Goal: Complete application form: Complete application form

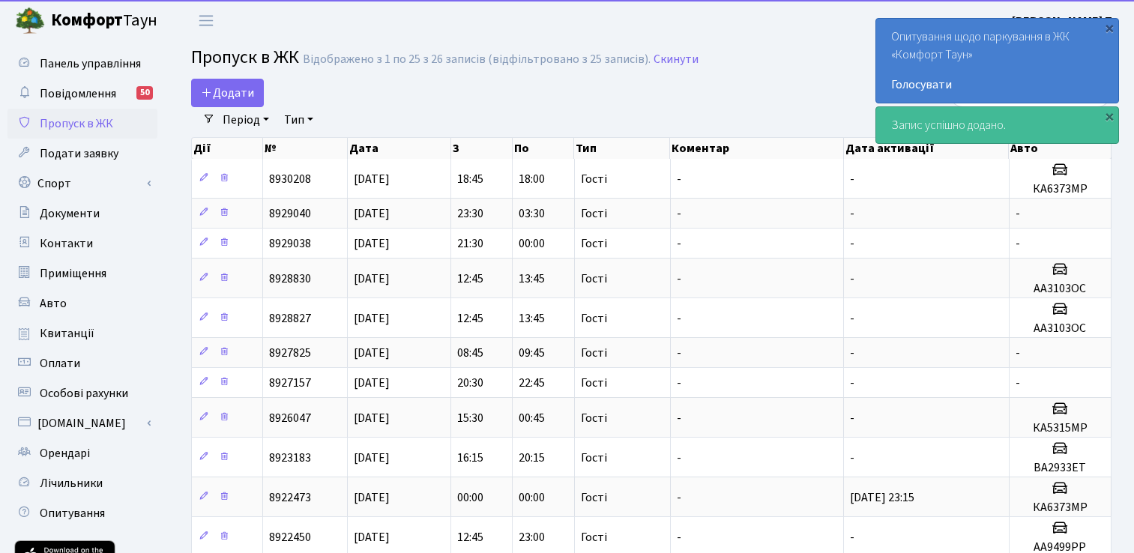
select select "25"
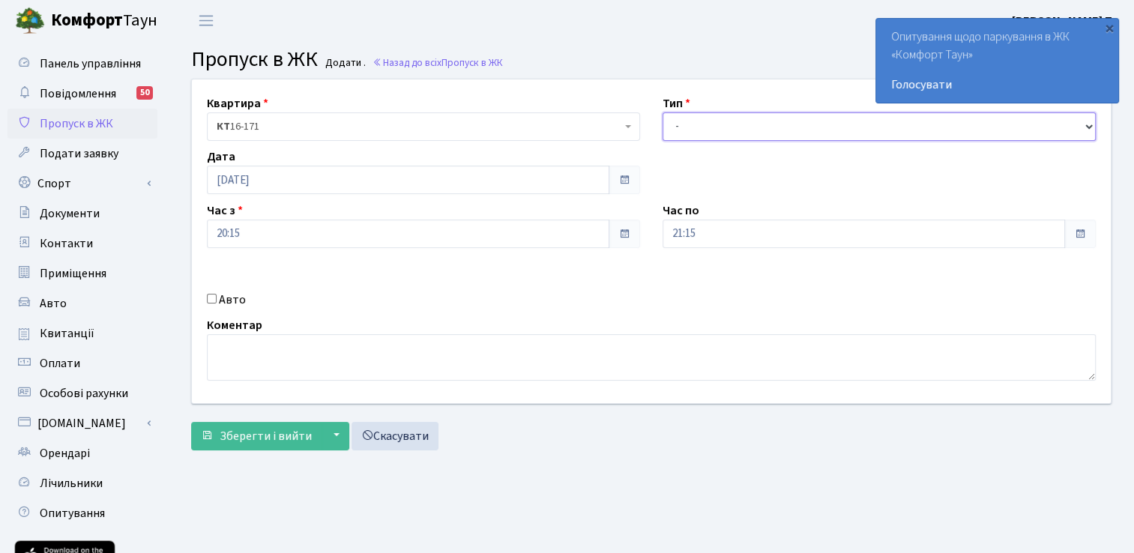
click at [709, 122] on select "- Доставка Таксі Гості Сервіс" at bounding box center [878, 126] width 433 height 28
select select "3"
click at [662, 112] on select "- Доставка Таксі Гості Сервіс" at bounding box center [878, 126] width 433 height 28
click at [606, 301] on div "Авто" at bounding box center [424, 300] width 456 height 18
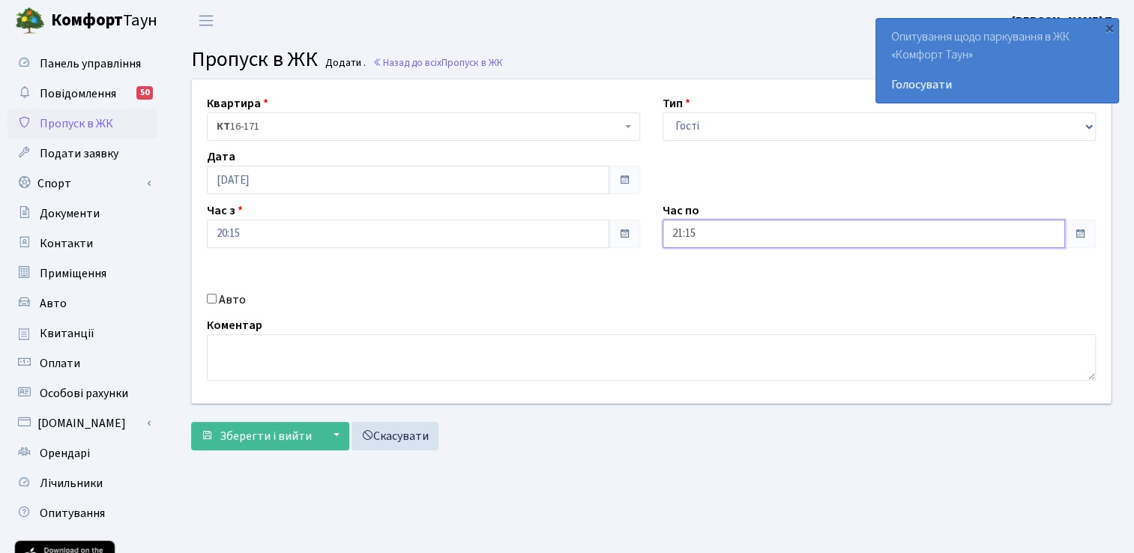
click at [726, 229] on input "21:15" at bounding box center [863, 234] width 402 height 28
click at [707, 288] on icon at bounding box center [703, 285] width 40 height 40
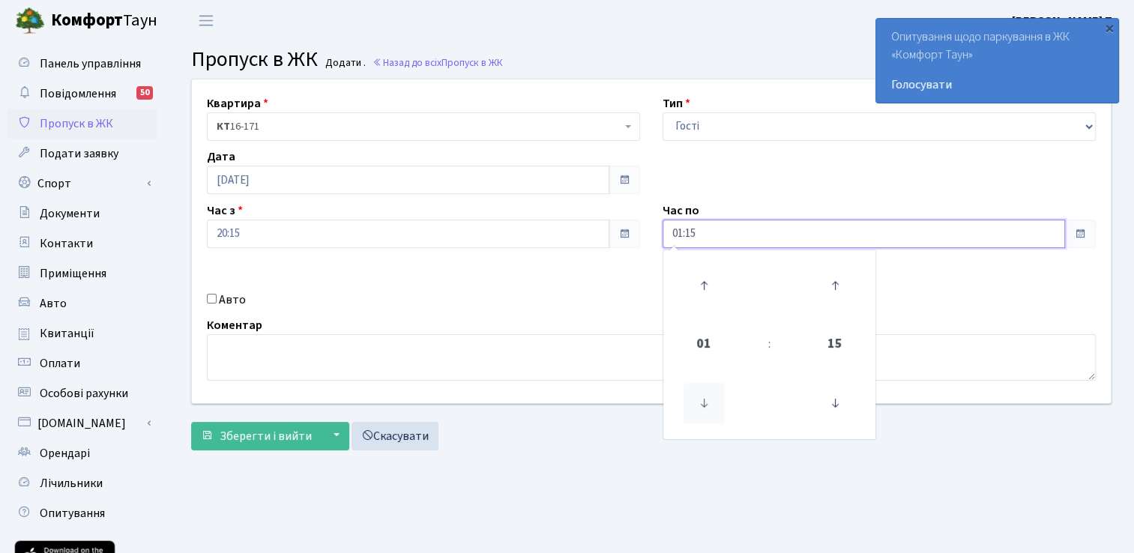
click at [699, 410] on icon at bounding box center [703, 403] width 40 height 40
click at [698, 409] on icon at bounding box center [703, 403] width 40 height 40
click at [830, 282] on icon at bounding box center [835, 285] width 40 height 40
type input "23:30"
click at [497, 313] on div "Квартира <b>КТ</b>&nbsp;&nbsp;&nbsp;&nbsp;16-171 КТ 16-171 Тип - Доставка Таксі…" at bounding box center [651, 241] width 941 height 324
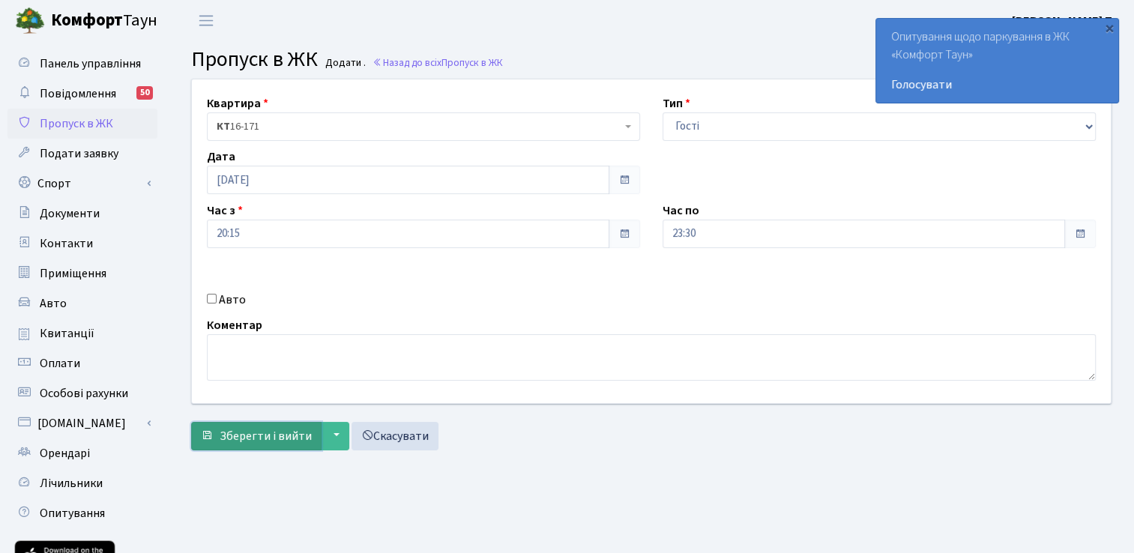
click at [289, 436] on span "Зберегти і вийти" at bounding box center [266, 436] width 92 height 16
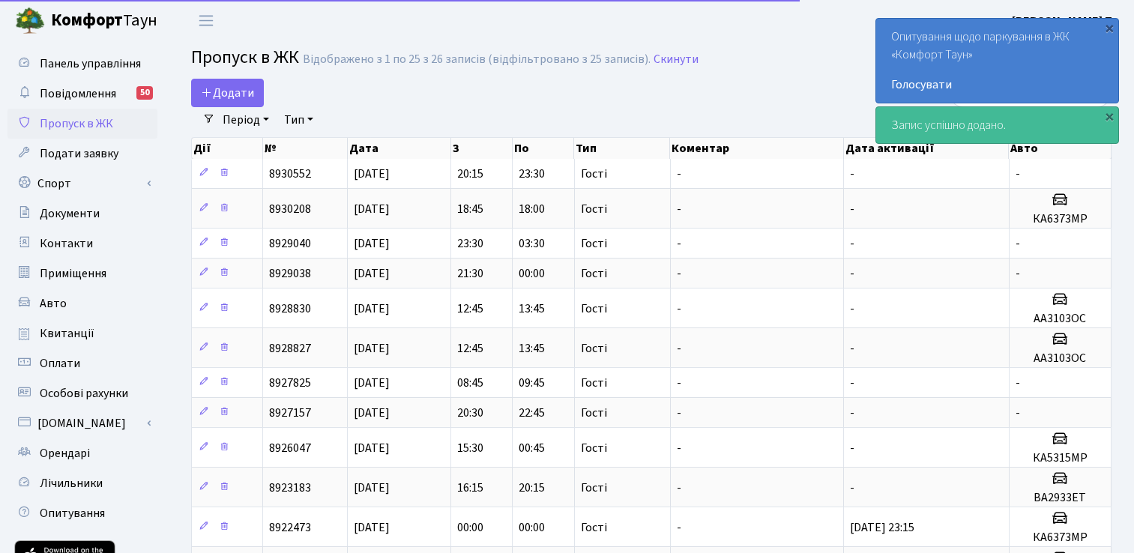
select select "25"
